Goal: Task Accomplishment & Management: Manage account settings

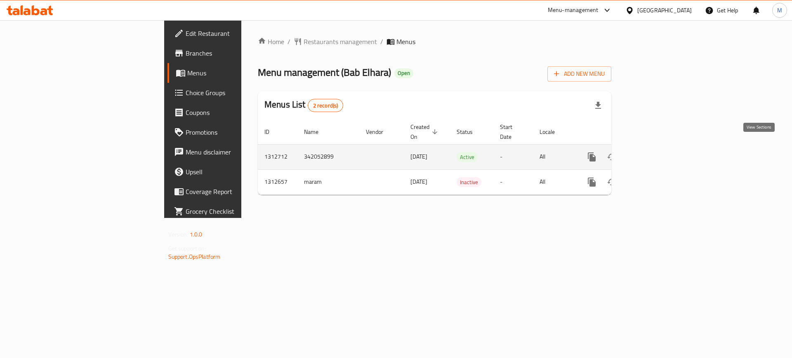
click at [656, 152] on icon "enhanced table" at bounding box center [651, 157] width 10 height 10
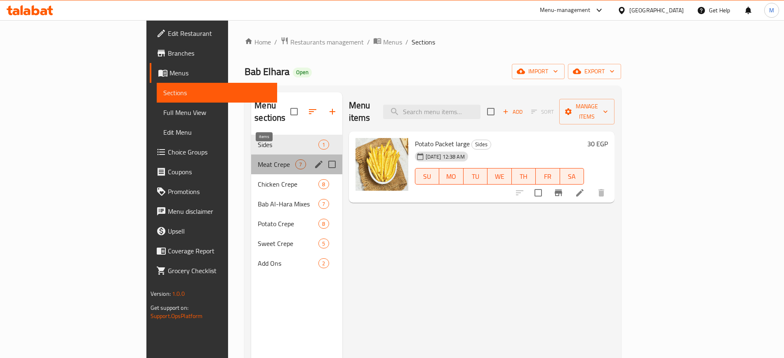
click at [296, 161] on span "7" at bounding box center [300, 165] width 9 height 8
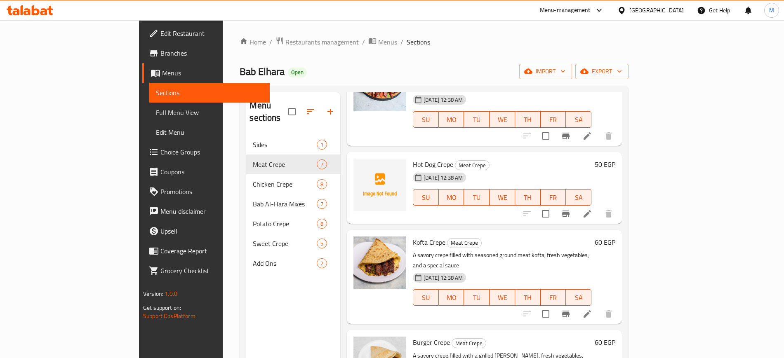
scroll to position [86, 0]
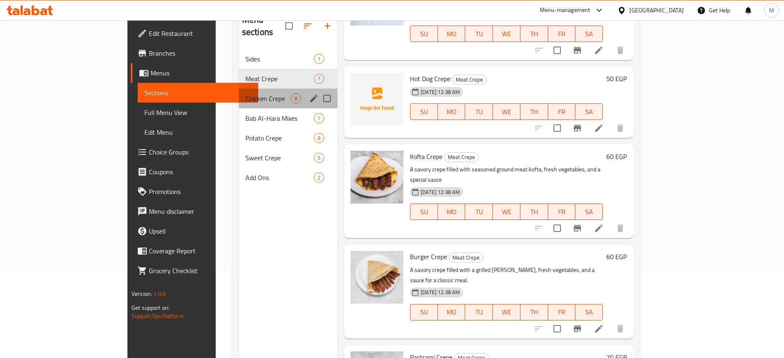
click at [239, 91] on div "Chicken Crepe 8" at bounding box center [288, 99] width 99 height 20
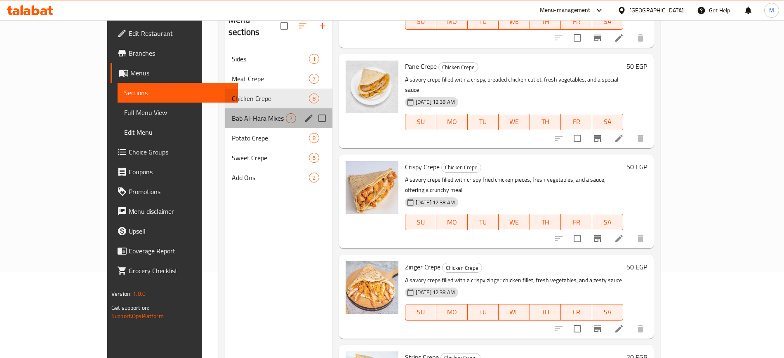
click at [238, 108] on div "Bab Al-Hara Mixes 7" at bounding box center [278, 118] width 107 height 20
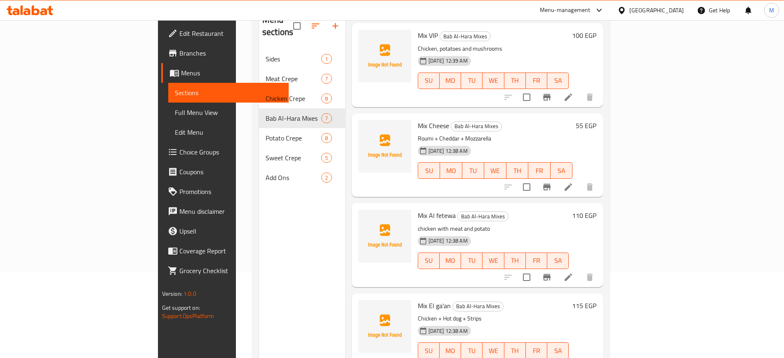
scroll to position [115, 0]
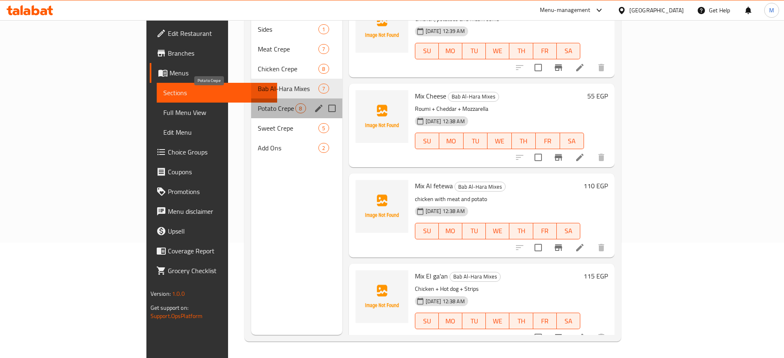
click at [258, 104] on span "Potato Crepe" at bounding box center [277, 109] width 38 height 10
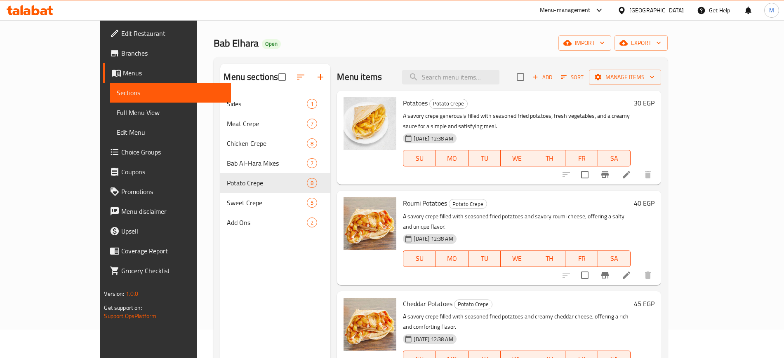
scroll to position [27, 0]
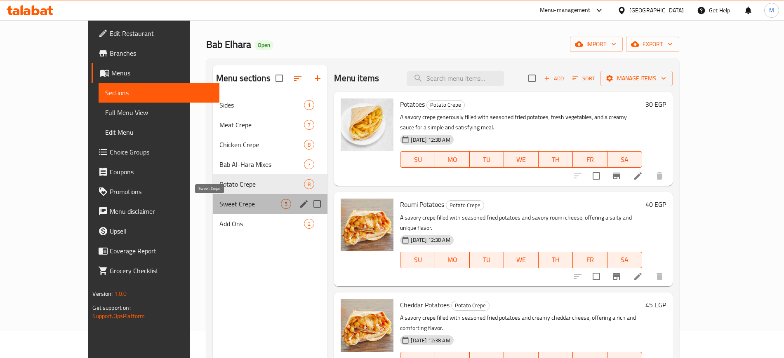
click at [227, 200] on span "Sweet Crepe" at bounding box center [250, 204] width 62 height 10
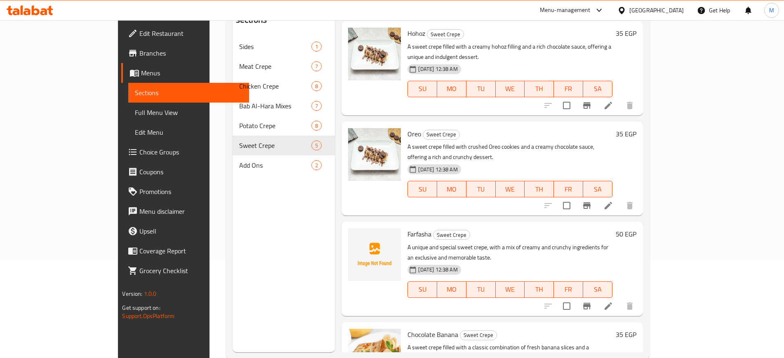
scroll to position [115, 0]
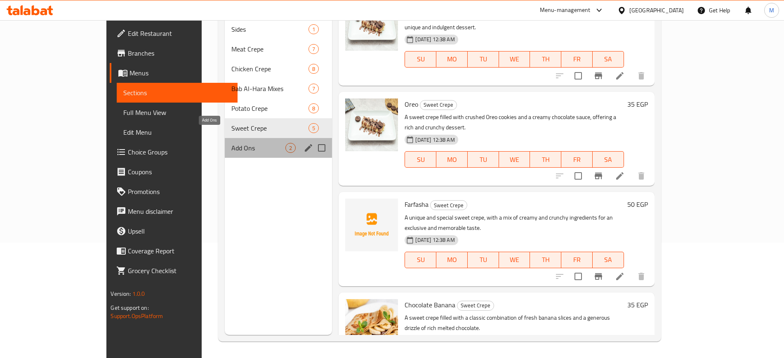
click at [238, 143] on span "Add Ons" at bounding box center [258, 148] width 54 height 10
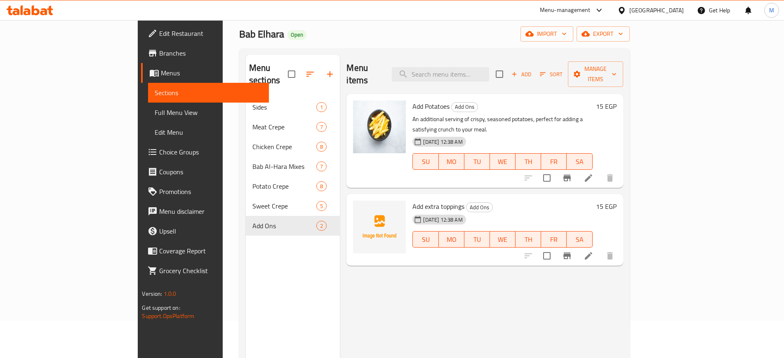
scroll to position [37, 0]
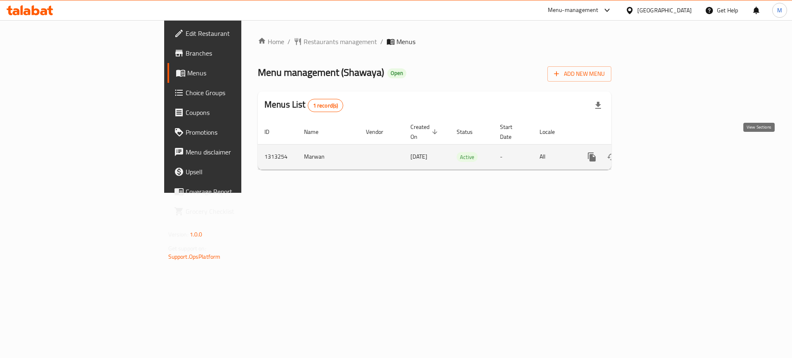
click at [656, 152] on icon "enhanced table" at bounding box center [651, 157] width 10 height 10
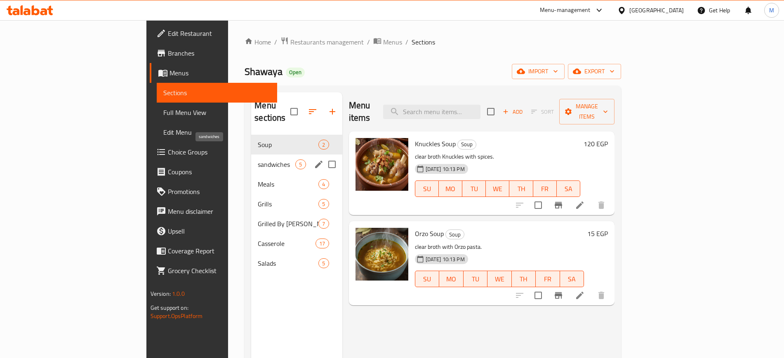
click at [258, 160] on span "sandwiches" at bounding box center [277, 165] width 38 height 10
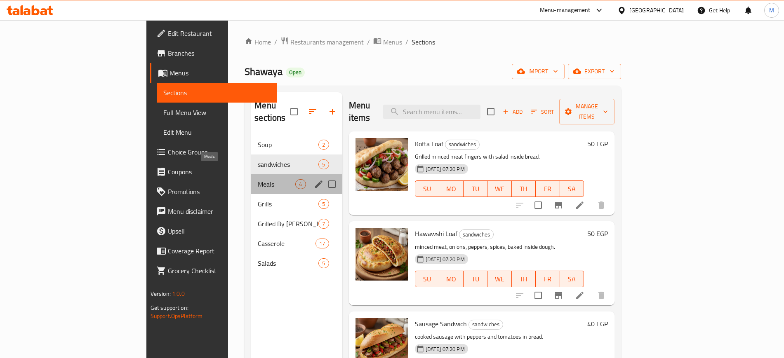
click at [258, 179] on span "Meals" at bounding box center [277, 184] width 38 height 10
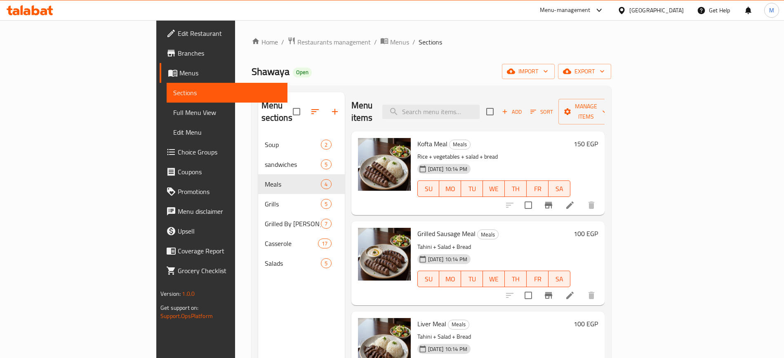
scroll to position [23, 0]
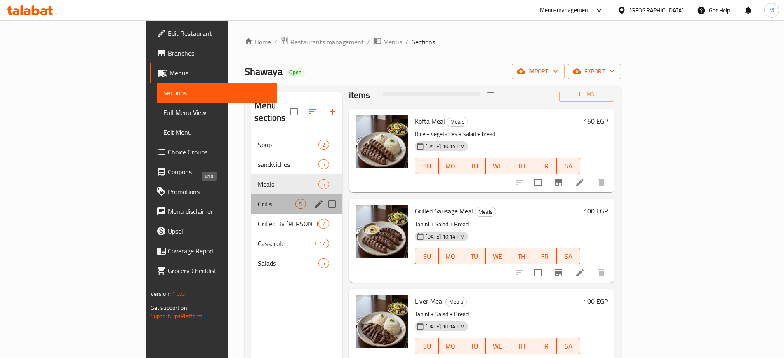
click at [258, 199] on span "Grills" at bounding box center [277, 204] width 38 height 10
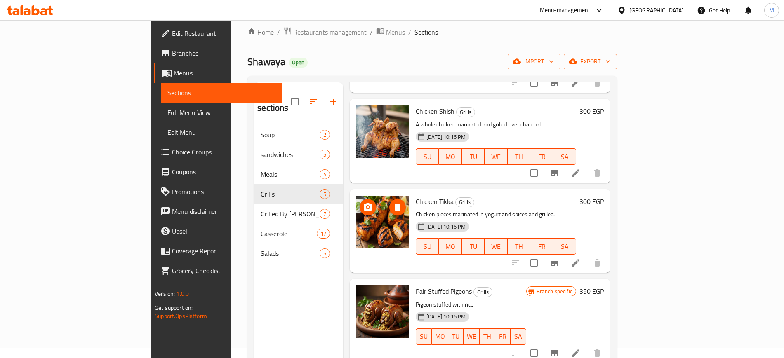
scroll to position [11, 0]
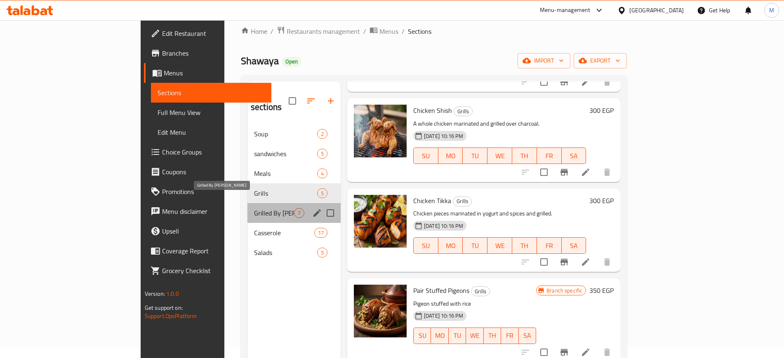
click at [254, 208] on span "Grilled By Kilo" at bounding box center [274, 213] width 40 height 10
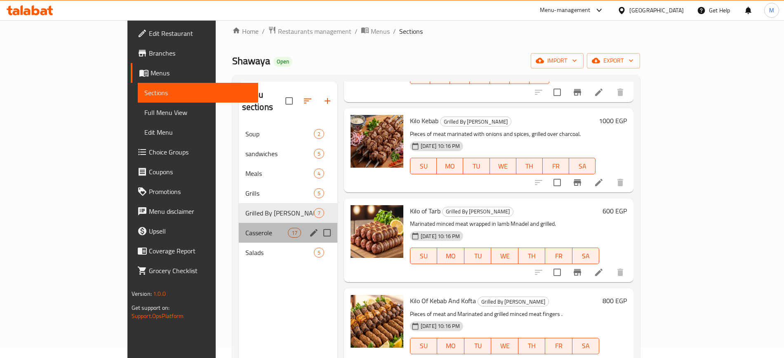
click at [239, 226] on div "Casserole 17" at bounding box center [288, 233] width 99 height 20
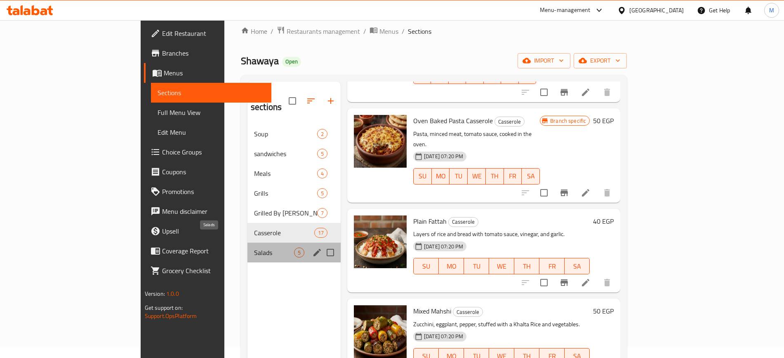
click at [254, 248] on span "Salads" at bounding box center [274, 253] width 40 height 10
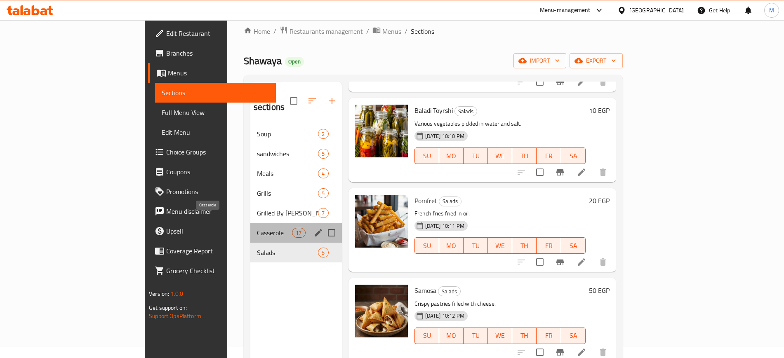
click at [257, 228] on span "Casserole" at bounding box center [274, 233] width 35 height 10
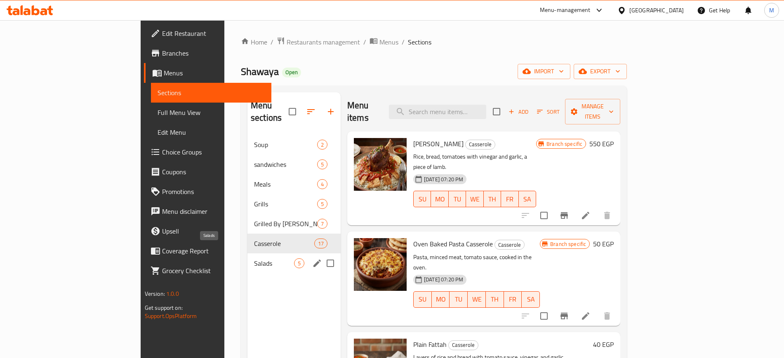
click at [254, 259] on span "Salads" at bounding box center [274, 264] width 40 height 10
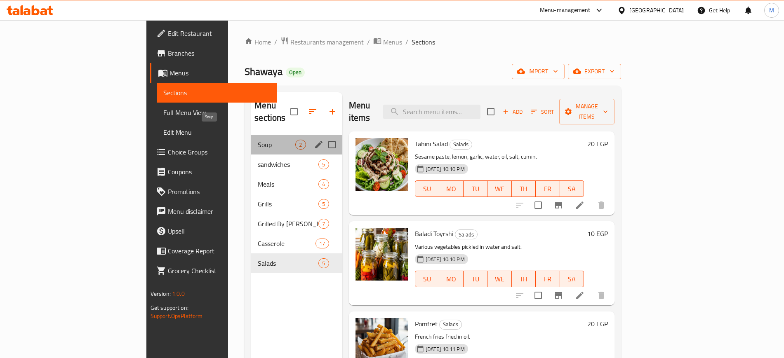
click at [258, 140] on span "Soup" at bounding box center [277, 145] width 38 height 10
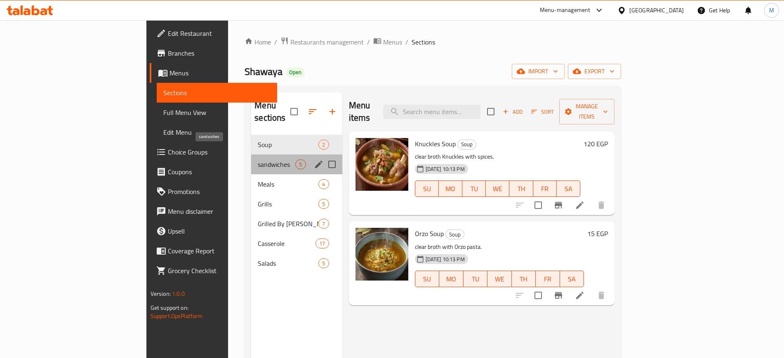
click at [258, 160] on span "sandwiches" at bounding box center [277, 165] width 38 height 10
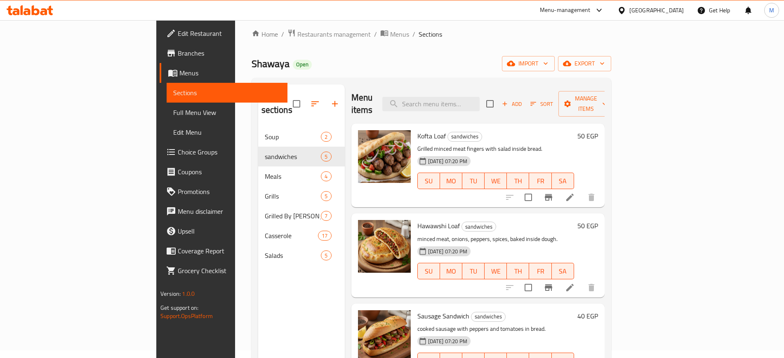
scroll to position [7, 0]
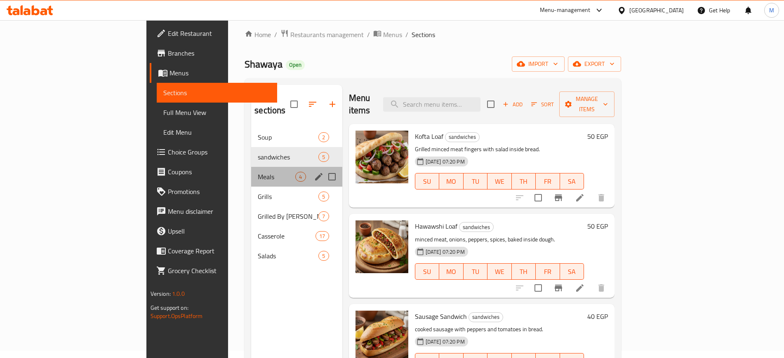
click at [261, 173] on div "Meals 4" at bounding box center [296, 177] width 91 height 20
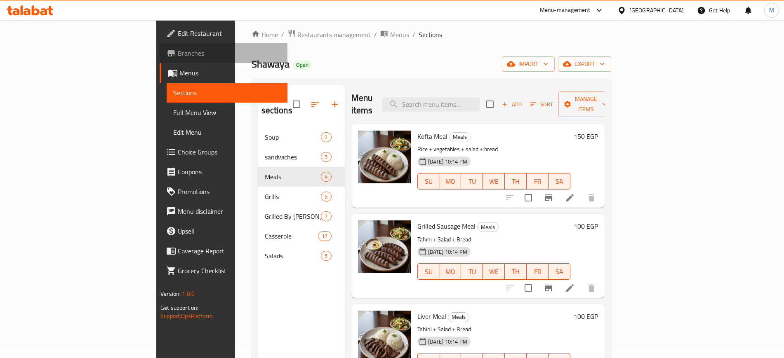
click at [160, 47] on link "Branches" at bounding box center [223, 53] width 127 height 20
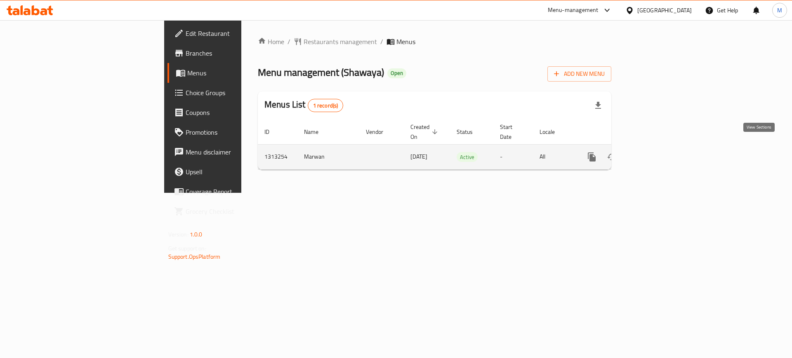
click at [656, 152] on icon "enhanced table" at bounding box center [651, 157] width 10 height 10
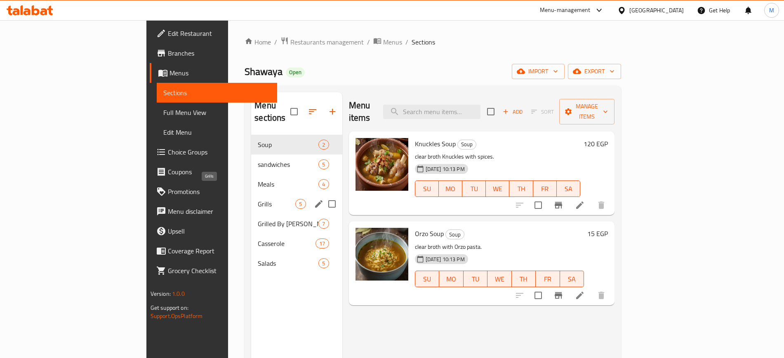
click at [258, 199] on span "Grills" at bounding box center [277, 204] width 38 height 10
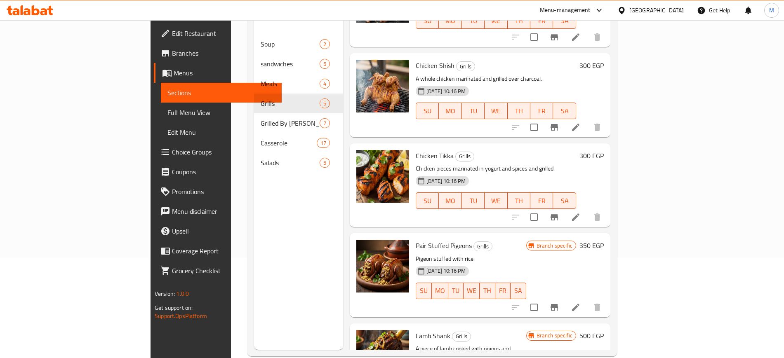
scroll to position [63, 0]
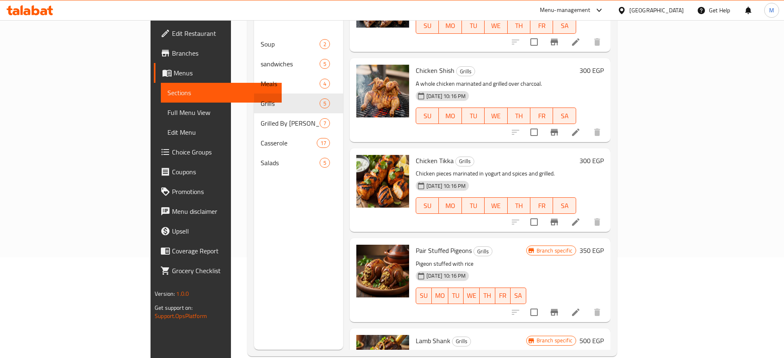
click at [416, 155] on span "Chicken Tikka" at bounding box center [435, 161] width 38 height 12
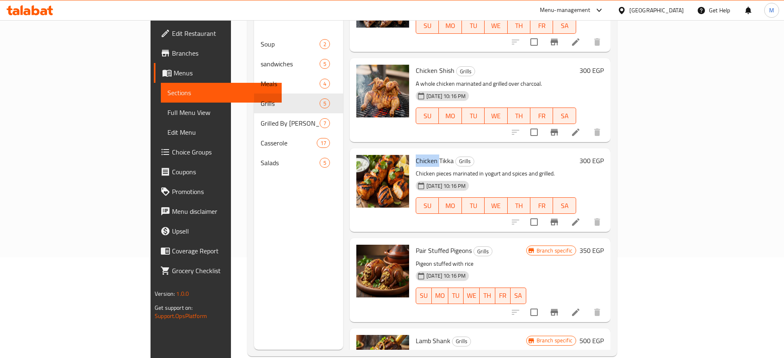
click at [416, 155] on span "Chicken Tikka" at bounding box center [435, 161] width 38 height 12
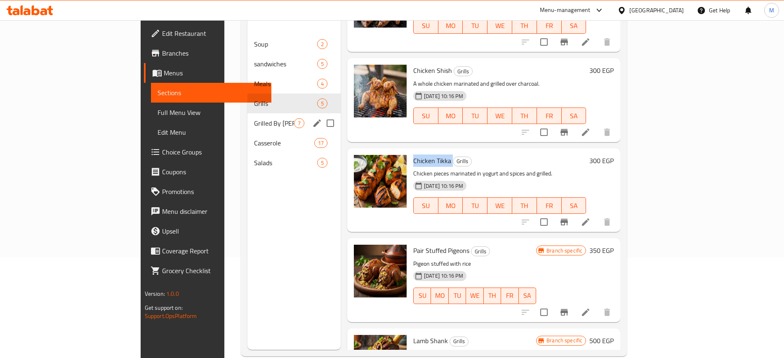
scroll to position [0, 0]
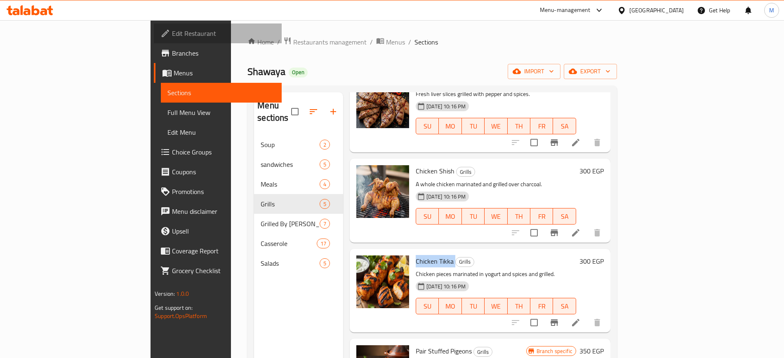
click at [154, 38] on link "Edit Restaurant" at bounding box center [217, 34] width 127 height 20
